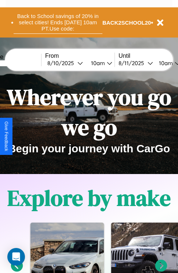
click at [58, 22] on button "Back to School savings of 20% in select cities! Ends [DATE] 10am PT. Use code:" at bounding box center [58, 22] width 89 height 23
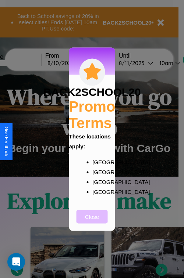
click at [92, 222] on button "Close" at bounding box center [92, 217] width 31 height 14
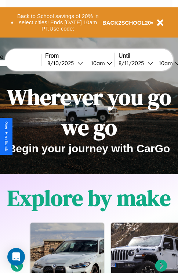
scroll to position [113, 0]
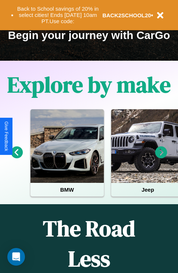
click at [162, 157] on icon at bounding box center [162, 152] width 12 height 12
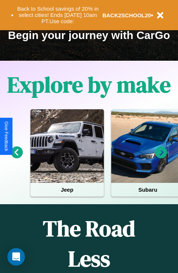
click at [17, 157] on icon at bounding box center [17, 152] width 12 height 12
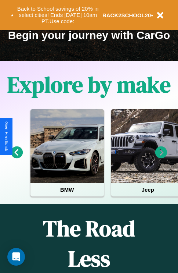
click at [162, 157] on icon at bounding box center [162, 152] width 12 height 12
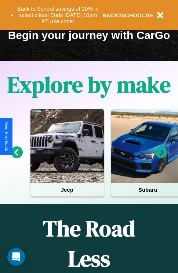
click at [162, 157] on icon at bounding box center [162, 152] width 12 height 12
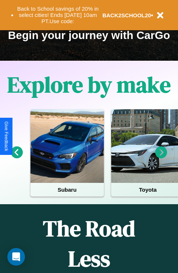
click at [162, 157] on icon at bounding box center [162, 152] width 12 height 12
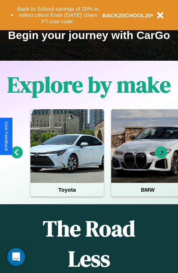
click at [162, 157] on icon at bounding box center [162, 152] width 12 height 12
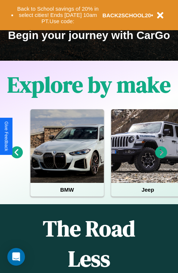
click at [162, 157] on icon at bounding box center [162, 152] width 12 height 12
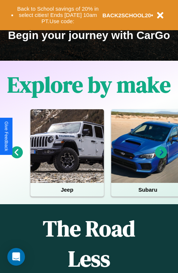
click at [162, 157] on icon at bounding box center [162, 152] width 12 height 12
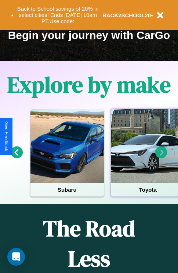
click at [148, 157] on div at bounding box center [148, 146] width 74 height 74
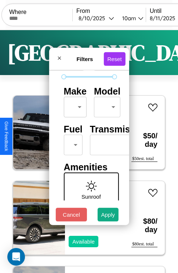
scroll to position [60, 0]
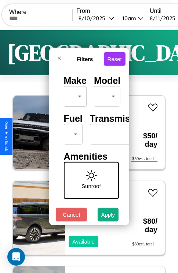
click at [72, 132] on body "CarGo Where From 8 / 10 / 2025 10am Until 8 / 11 / 2025 10am Become a Host Logi…" at bounding box center [89, 152] width 178 height 304
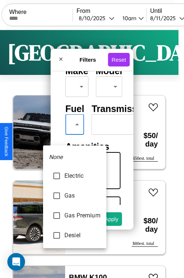
type input "***"
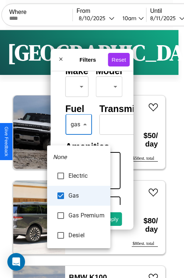
click at [78, 135] on div at bounding box center [92, 139] width 184 height 278
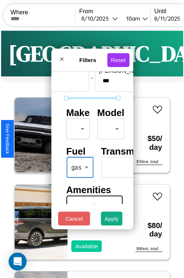
scroll to position [22, 0]
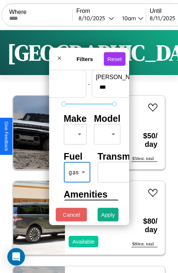
click at [74, 132] on body "CarGo Where From 8 / 10 / 2025 10am Until 8 / 11 / 2025 10am Become a Host Logi…" at bounding box center [89, 152] width 178 height 304
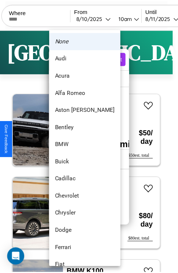
scroll to position [14, 0]
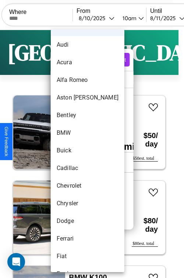
click at [74, 151] on li "Buick" at bounding box center [88, 151] width 74 height 18
type input "*****"
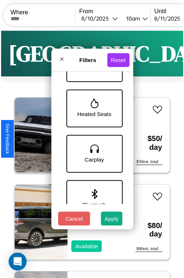
scroll to position [418, 0]
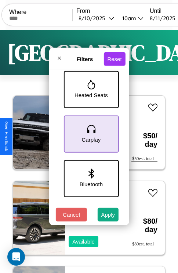
click at [90, 132] on icon at bounding box center [91, 129] width 11 height 11
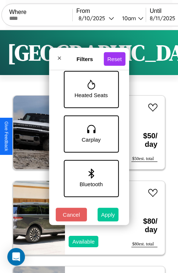
click at [109, 216] on button "Apply" at bounding box center [108, 215] width 21 height 14
